Goal: Task Accomplishment & Management: Use online tool/utility

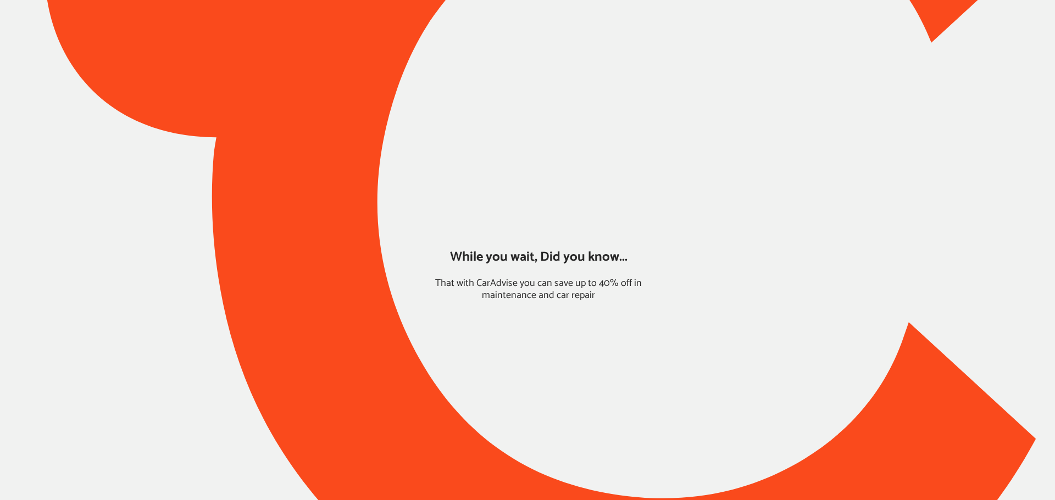
type input "*****"
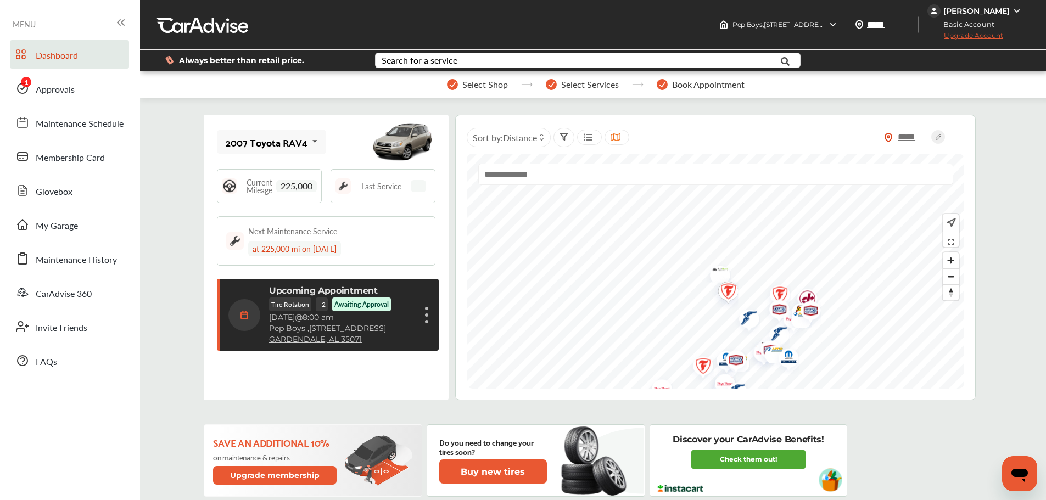
click at [66, 90] on span "Approvals" at bounding box center [55, 90] width 39 height 14
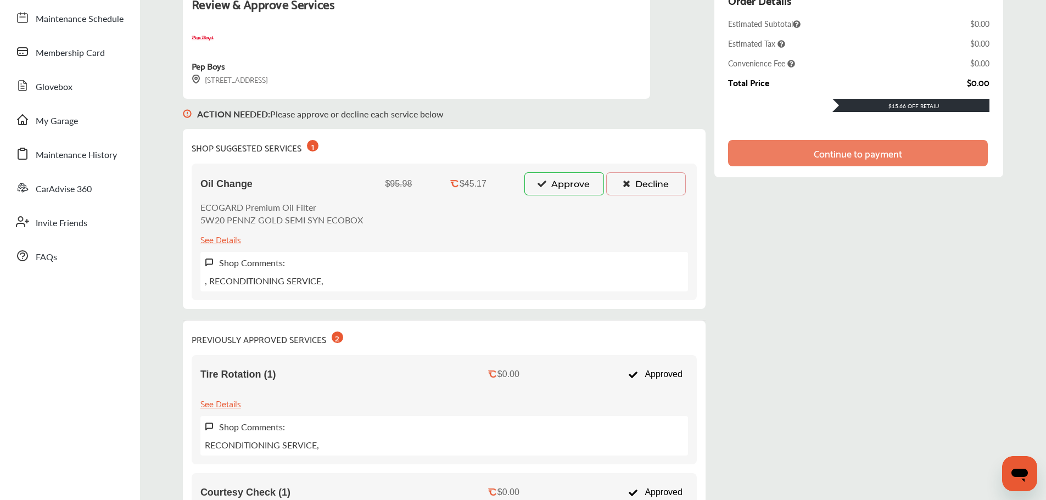
scroll to position [220, 0]
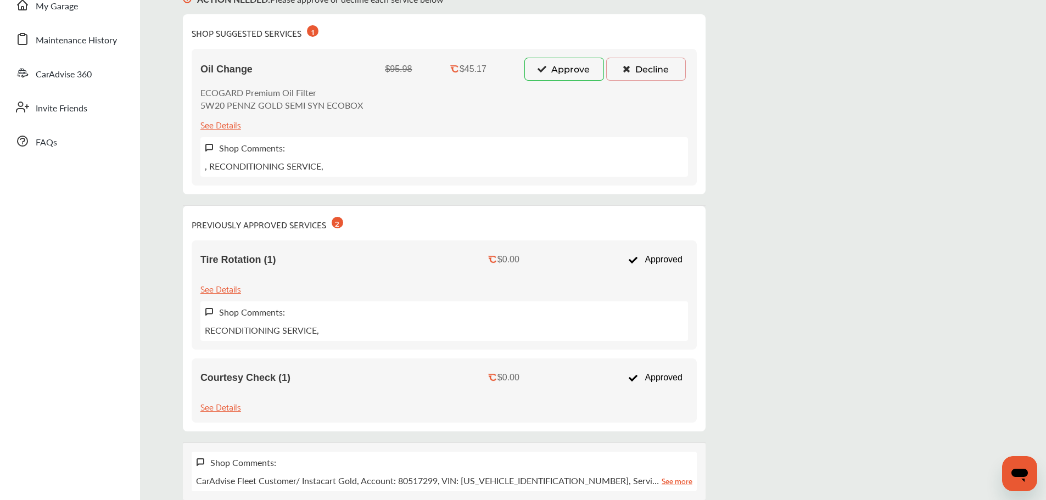
click at [538, 68] on button "Approve" at bounding box center [565, 69] width 80 height 23
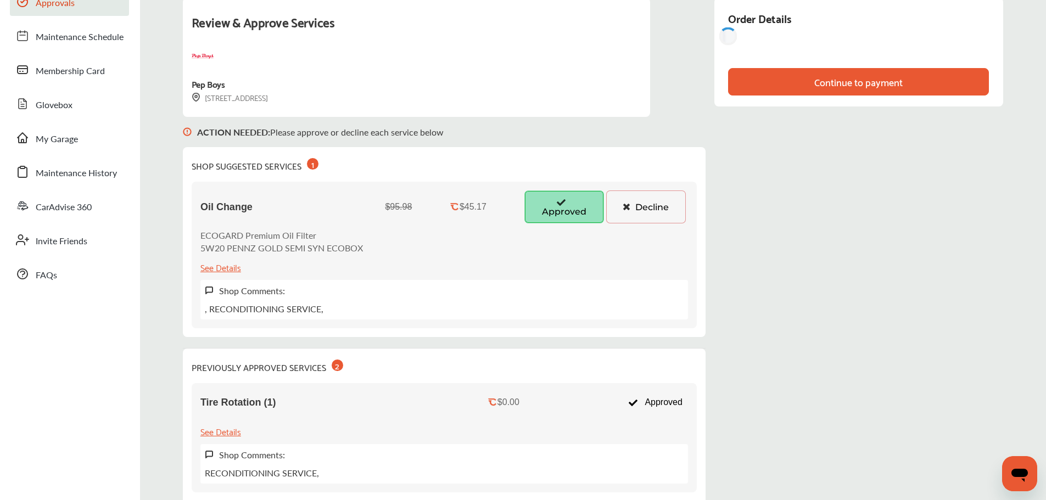
scroll to position [0, 0]
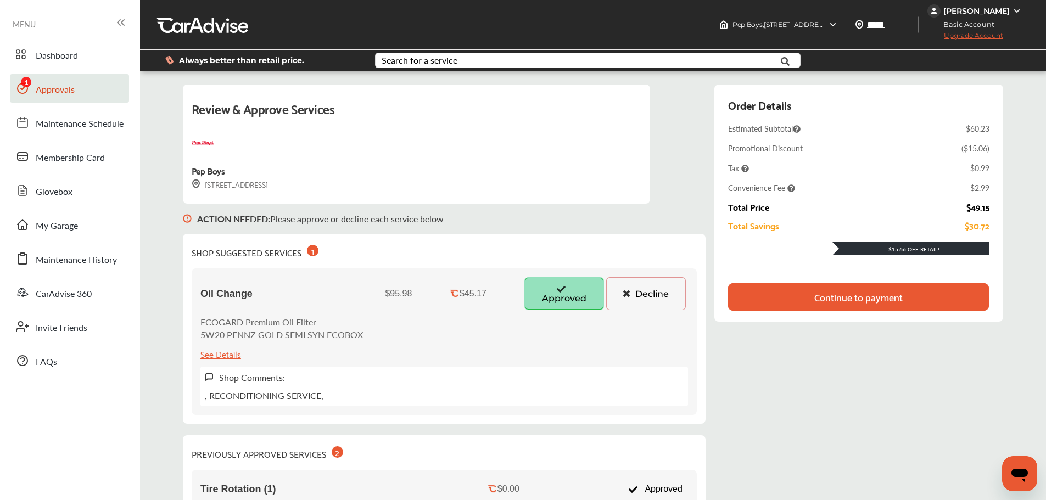
click at [812, 305] on div "Continue to payment" at bounding box center [858, 296] width 261 height 27
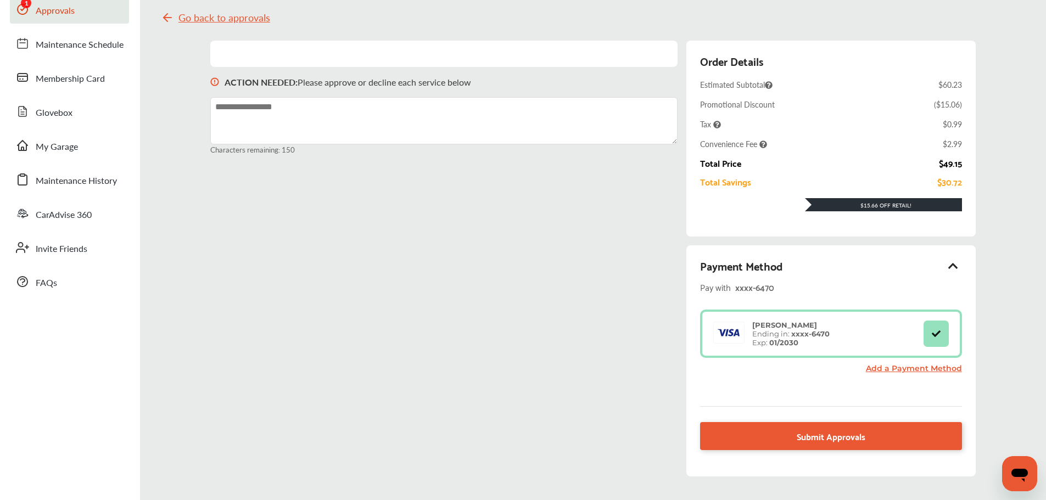
scroll to position [152, 0]
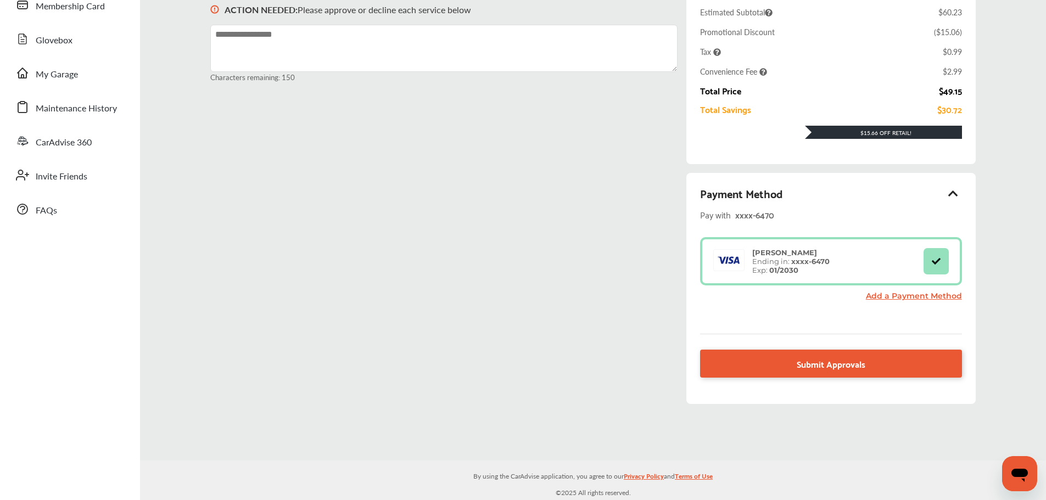
click at [836, 365] on link "Submit Approvals" at bounding box center [830, 364] width 261 height 28
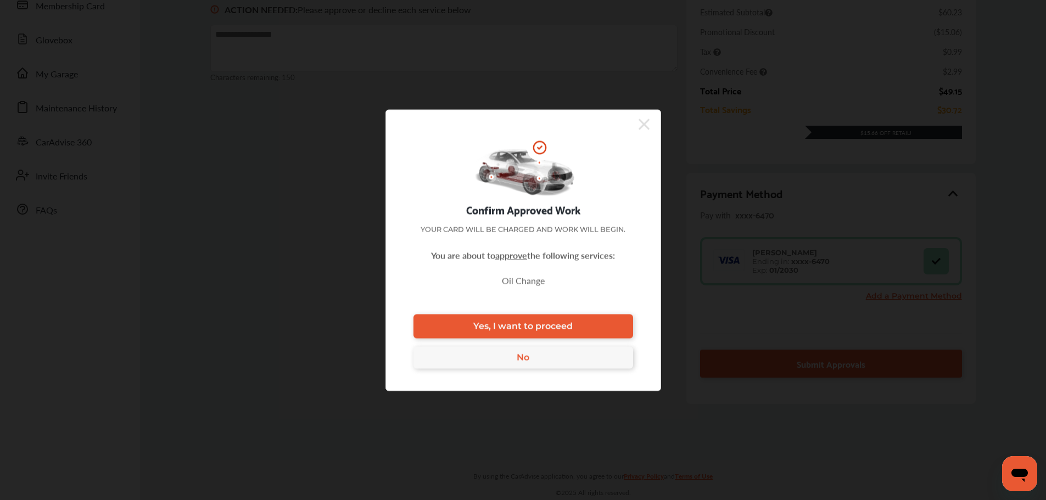
click at [600, 328] on link "Yes, I want to proceed" at bounding box center [524, 326] width 220 height 24
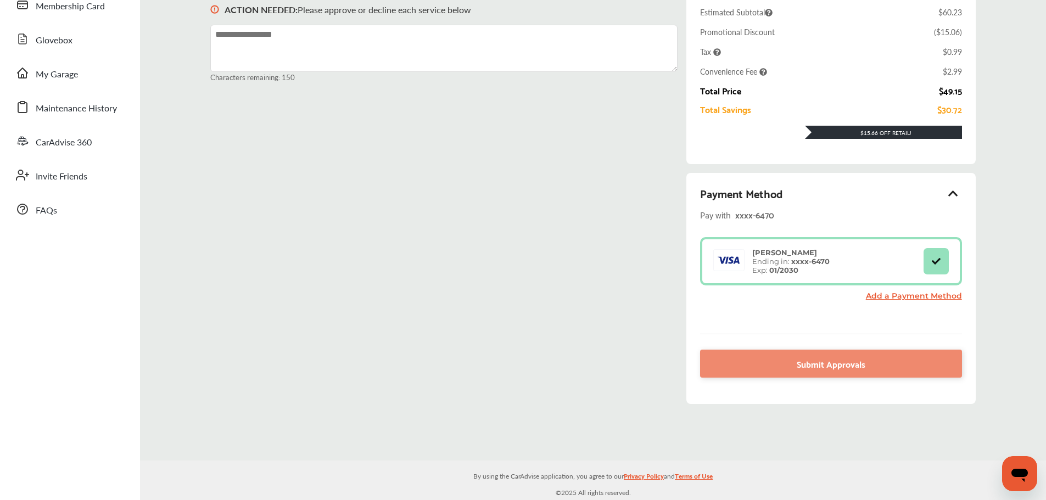
scroll to position [86, 0]
